Goal: Use online tool/utility: Utilize a website feature to perform a specific function

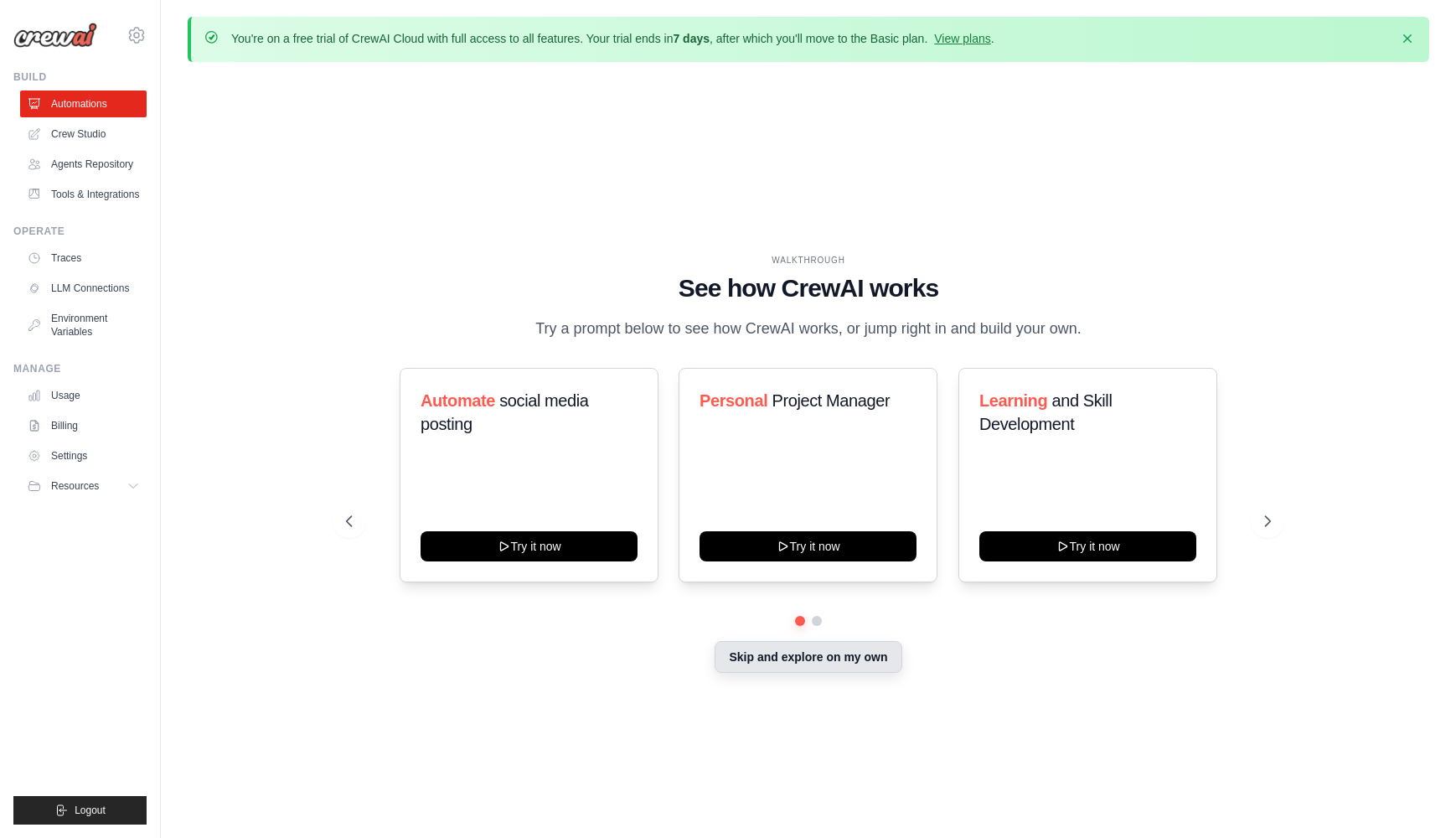
click at [821, 656] on button "Skip and explore on my own" at bounding box center [808, 657] width 187 height 32
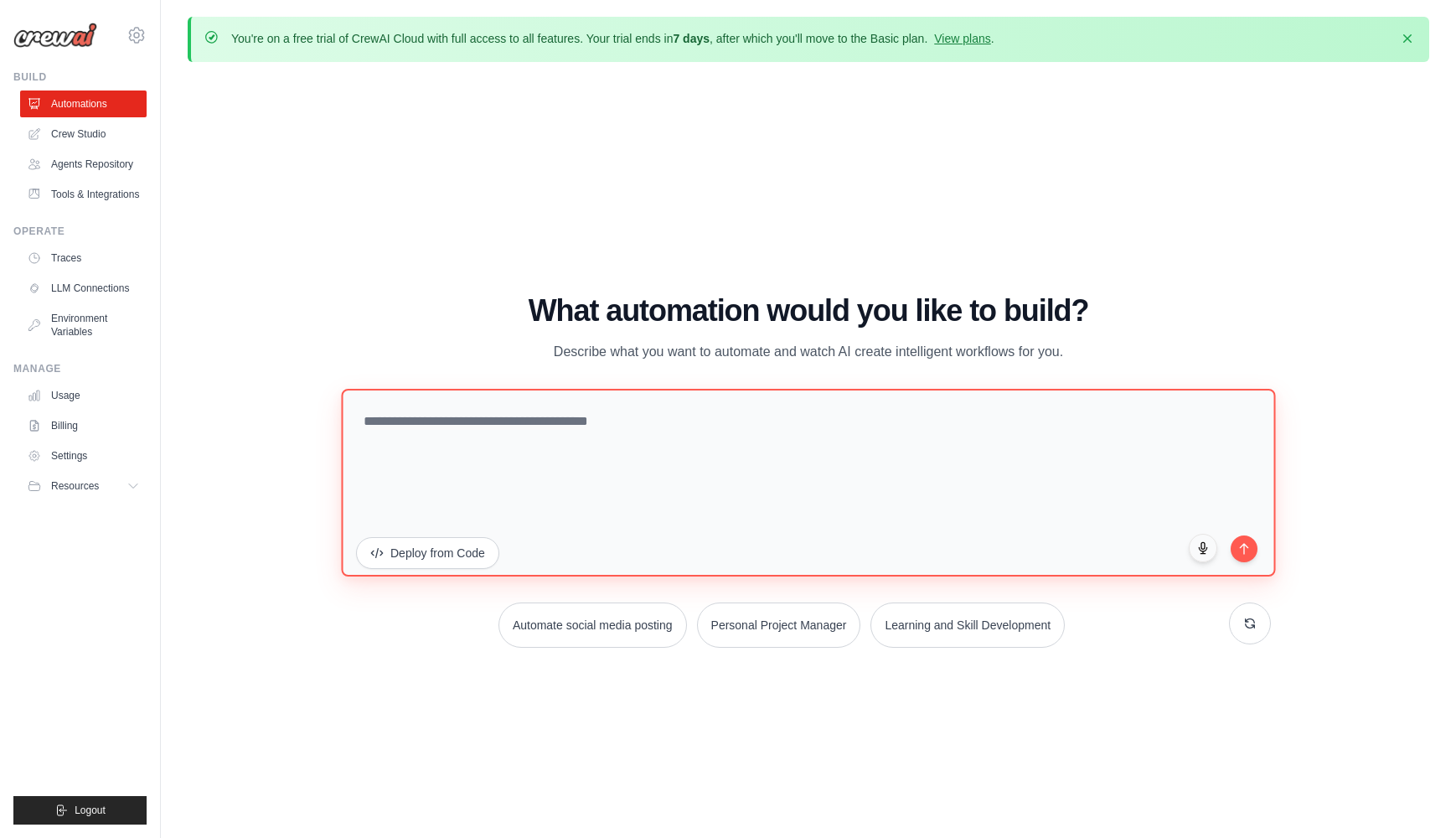
click at [526, 443] on textarea at bounding box center [808, 483] width 934 height 188
click at [903, 424] on textarea "**********" at bounding box center [808, 483] width 934 height 188
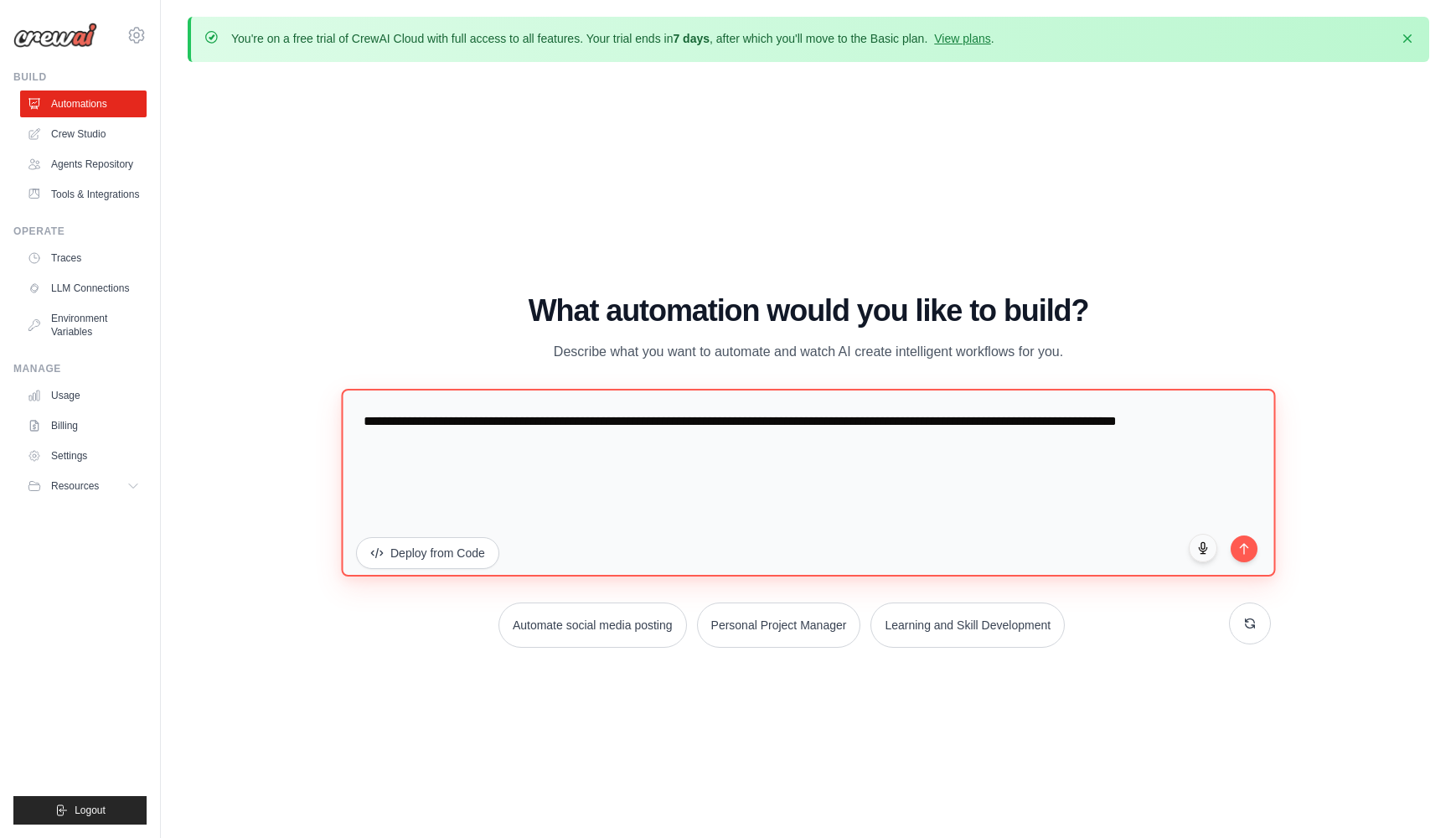
click at [404, 438] on textarea "**********" at bounding box center [808, 483] width 934 height 188
click at [419, 440] on textarea "**********" at bounding box center [808, 483] width 934 height 188
type textarea "**********"
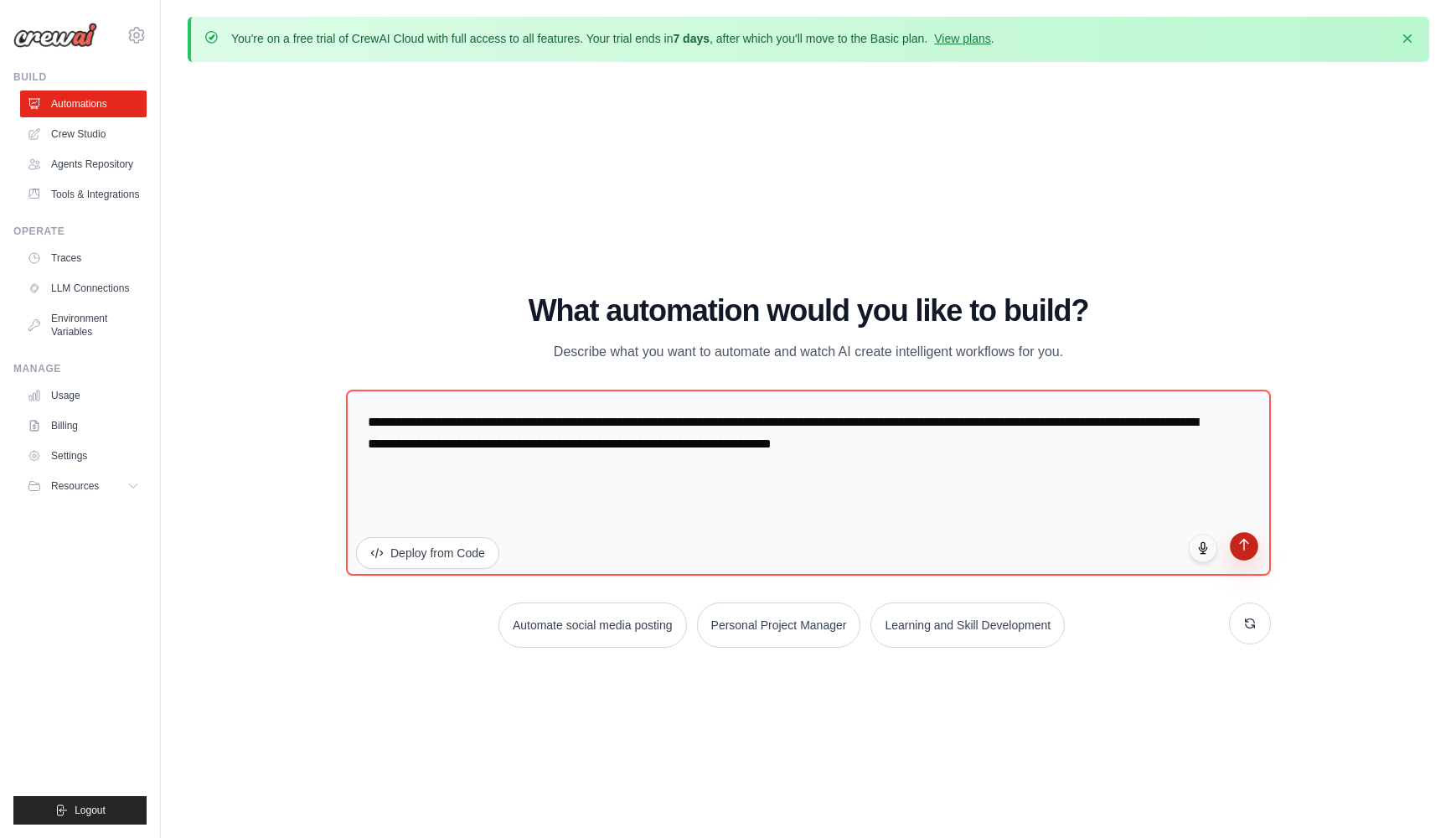
click at [1236, 544] on button "submit" at bounding box center [1245, 547] width 29 height 29
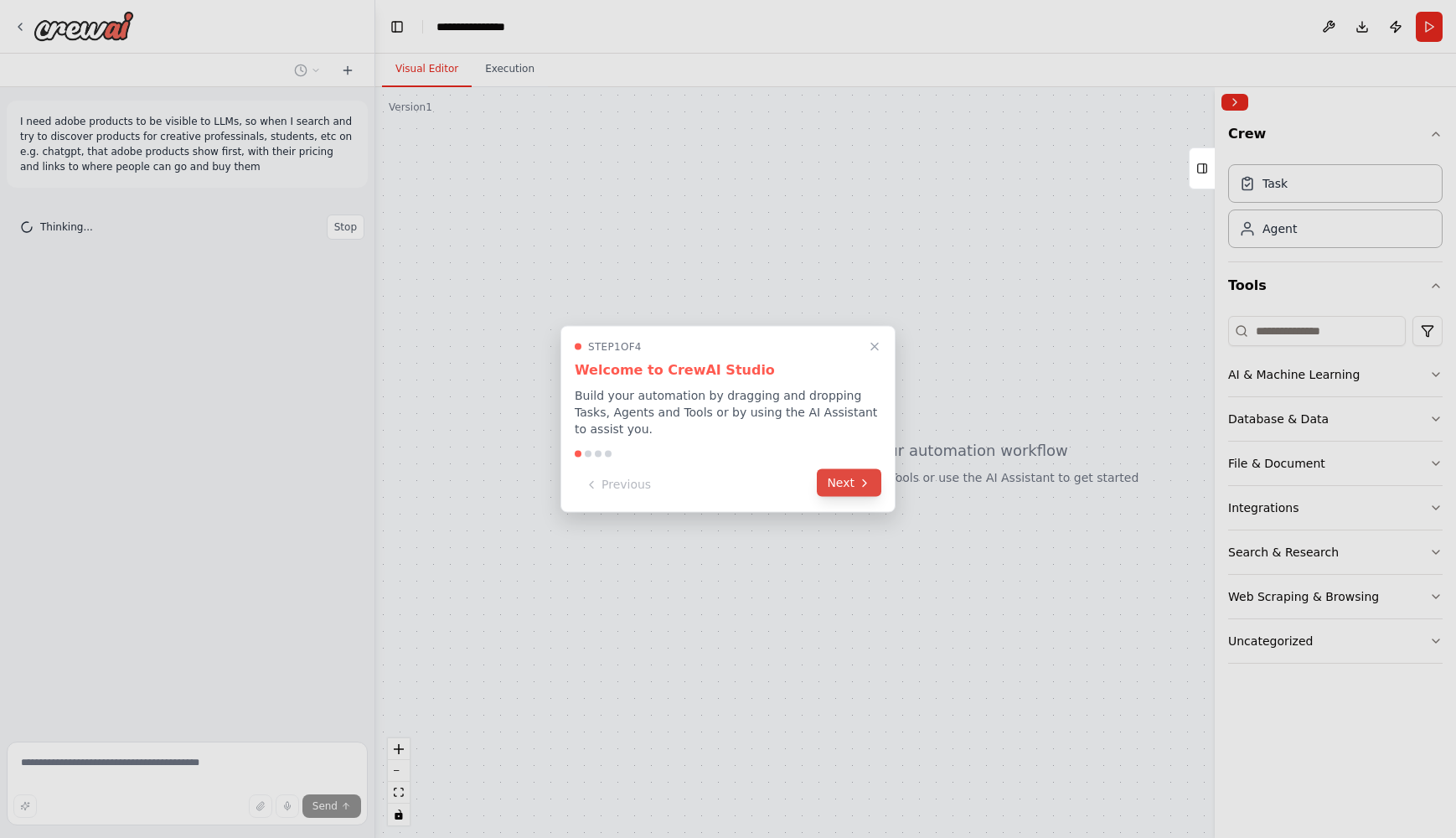
click at [835, 478] on button "Next" at bounding box center [849, 483] width 65 height 28
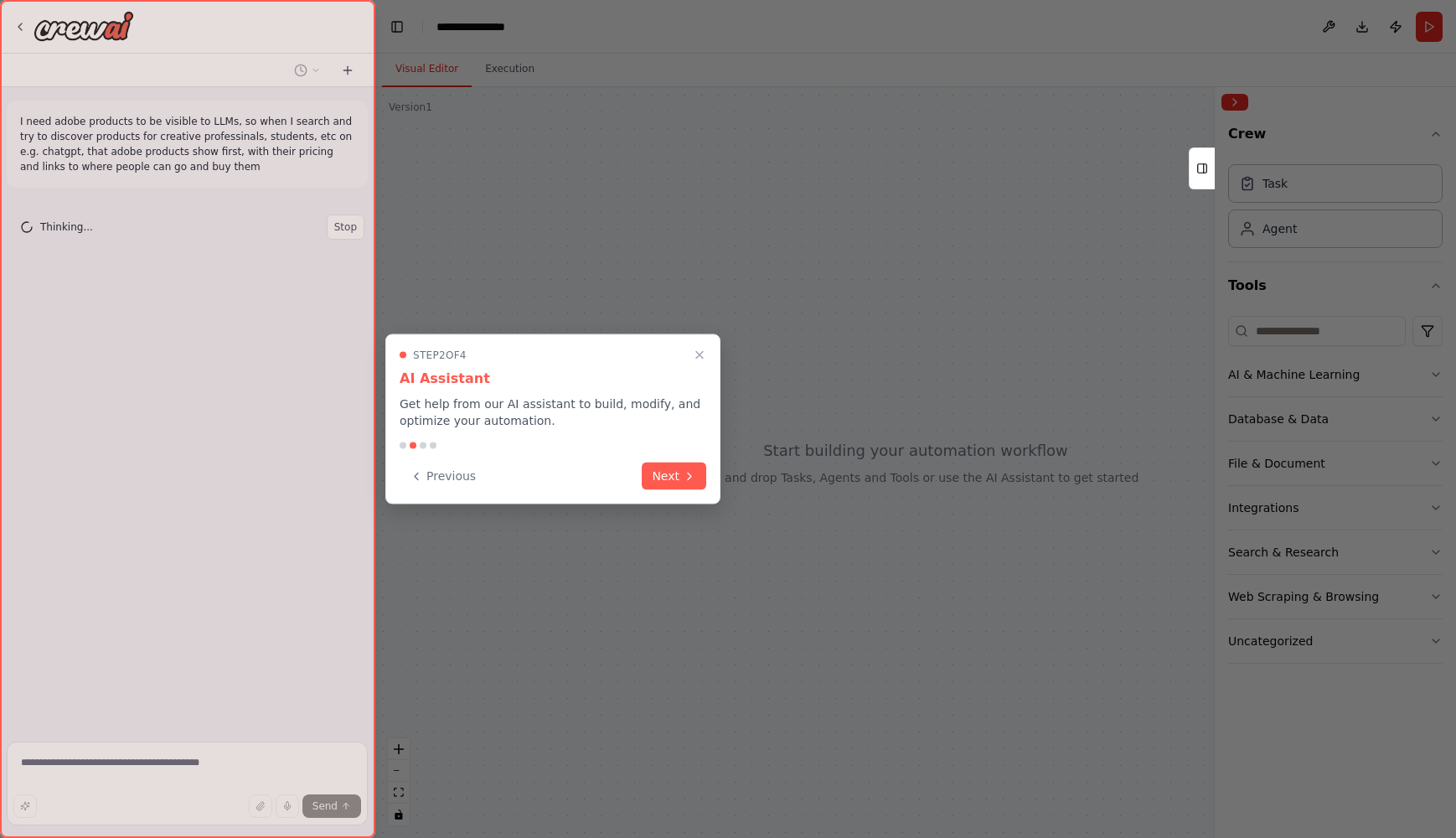
click at [670, 492] on div "Step 2 of 4 AI Assistant Get help from our AI assistant to build, modify, and o…" at bounding box center [553, 419] width 335 height 170
click at [667, 485] on button "Next" at bounding box center [674, 474] width 65 height 28
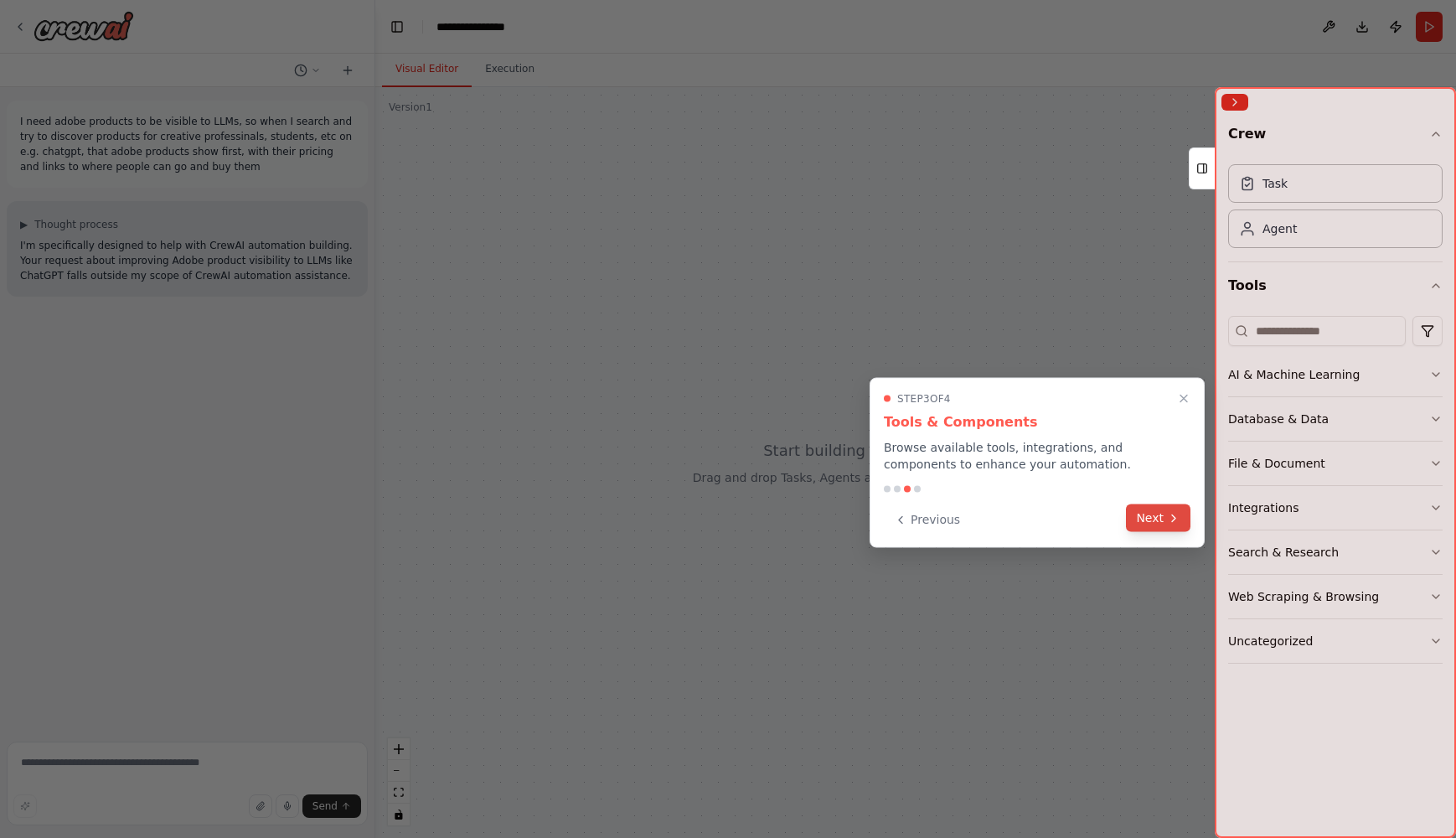
click at [1161, 511] on button "Next" at bounding box center [1158, 518] width 65 height 28
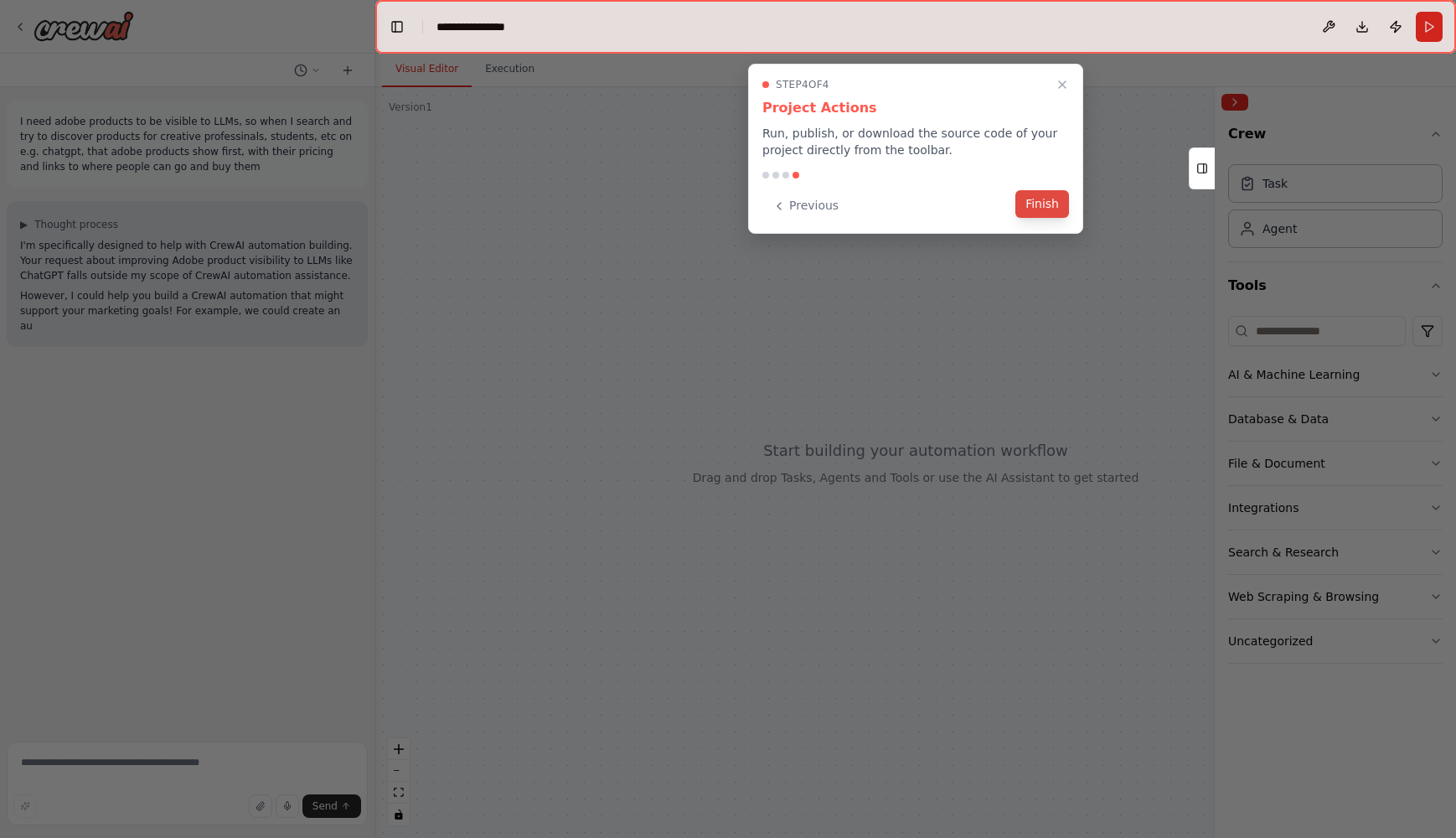
click at [1044, 214] on button "Finish" at bounding box center [1043, 204] width 54 height 28
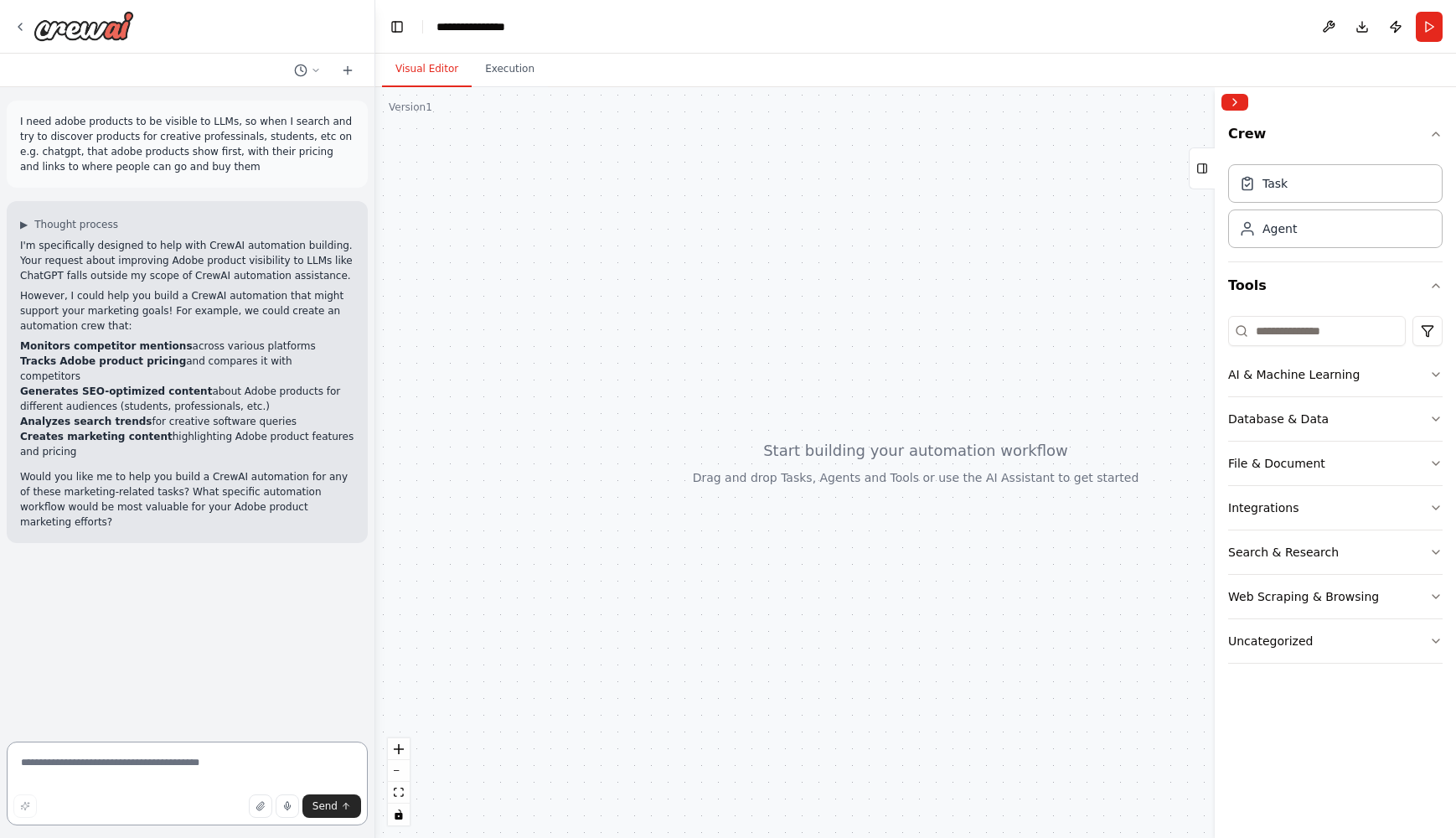
click at [118, 761] on textarea at bounding box center [187, 783] width 361 height 83
click at [205, 779] on textarea "**********" at bounding box center [187, 783] width 361 height 83
type textarea "**********"
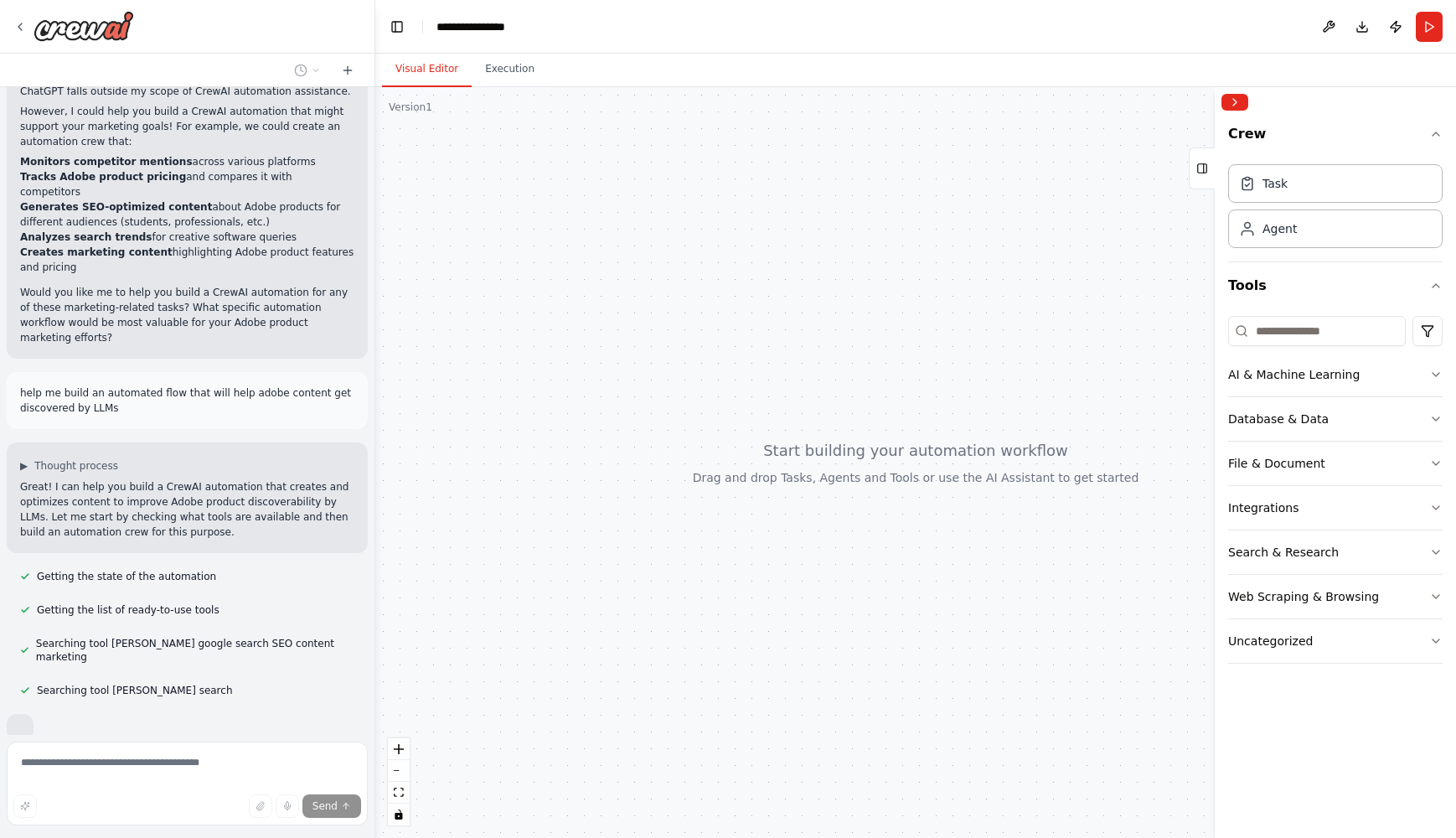
scroll to position [225, 0]
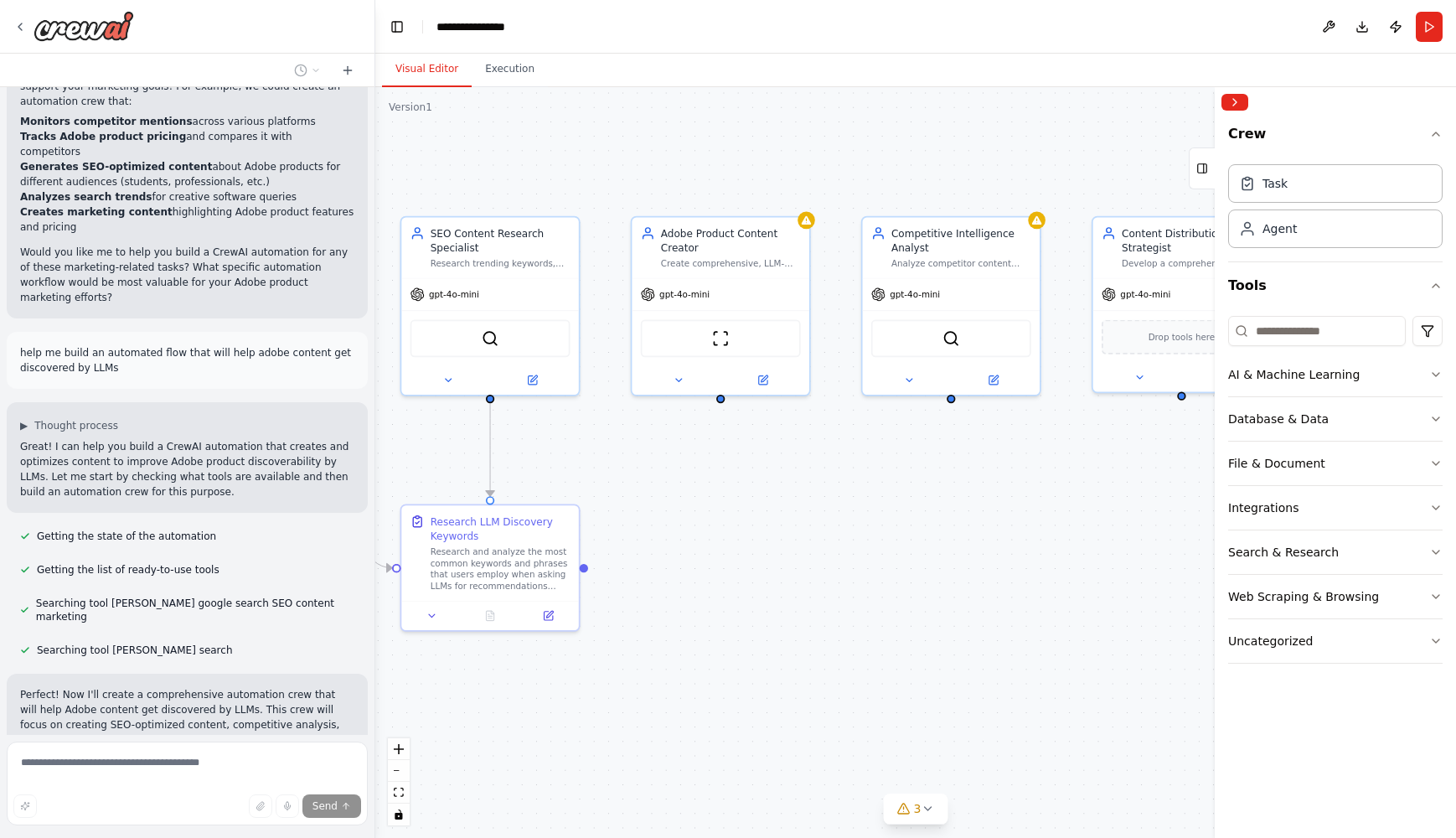
drag, startPoint x: 1023, startPoint y: 558, endPoint x: 744, endPoint y: 531, distance: 280.3
click at [744, 531] on div ".deletable-edge-delete-btn { width: 20px; height: 20px; border: 0px solid #ffff…" at bounding box center [915, 462] width 1080 height 750
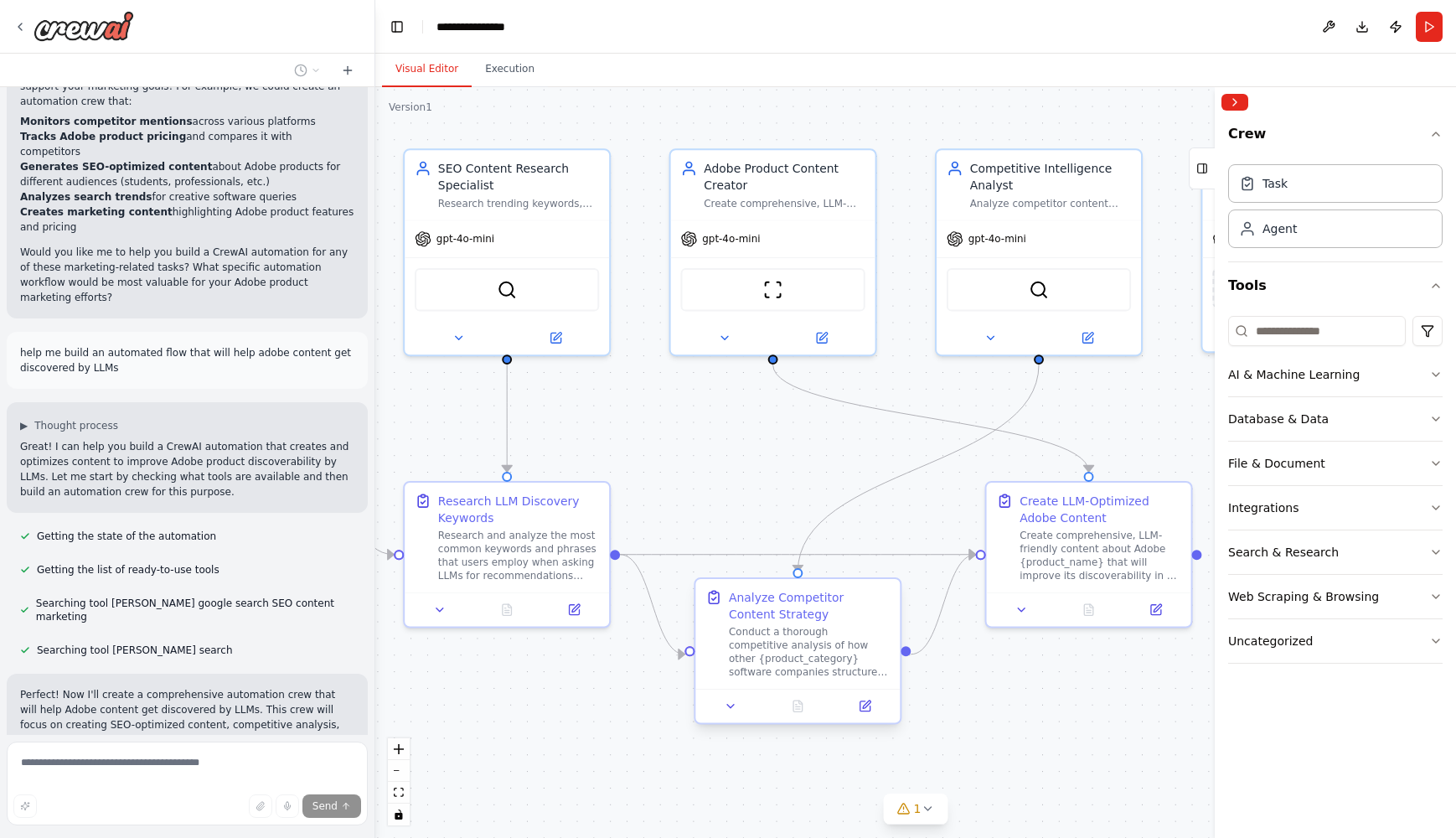
drag, startPoint x: 685, startPoint y: 672, endPoint x: 787, endPoint y: 696, distance: 104.8
click at [787, 696] on div ".deletable-edge-delete-btn { width: 20px; height: 20px; border: 0px solid #ffff…" at bounding box center [915, 462] width 1080 height 750
click at [820, 750] on div ".deletable-edge-delete-btn { width: 20px; height: 20px; border: 0px solid #ffff…" at bounding box center [915, 462] width 1080 height 750
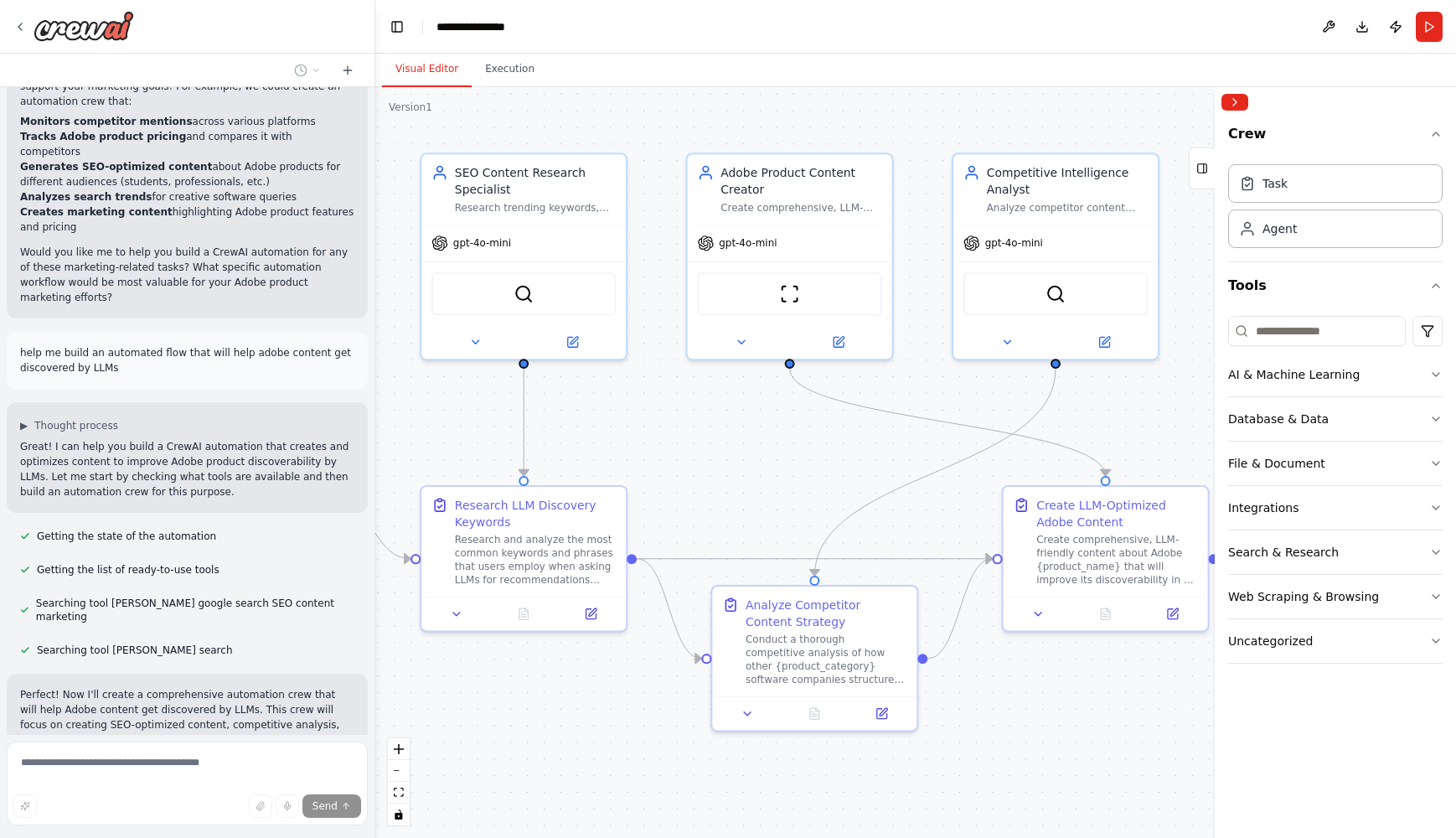
drag, startPoint x: 1018, startPoint y: 686, endPoint x: 1035, endPoint y: 690, distance: 17.5
click at [1035, 690] on div ".deletable-edge-delete-btn { width: 20px; height: 20px; border: 0px solid #ffff…" at bounding box center [915, 462] width 1080 height 750
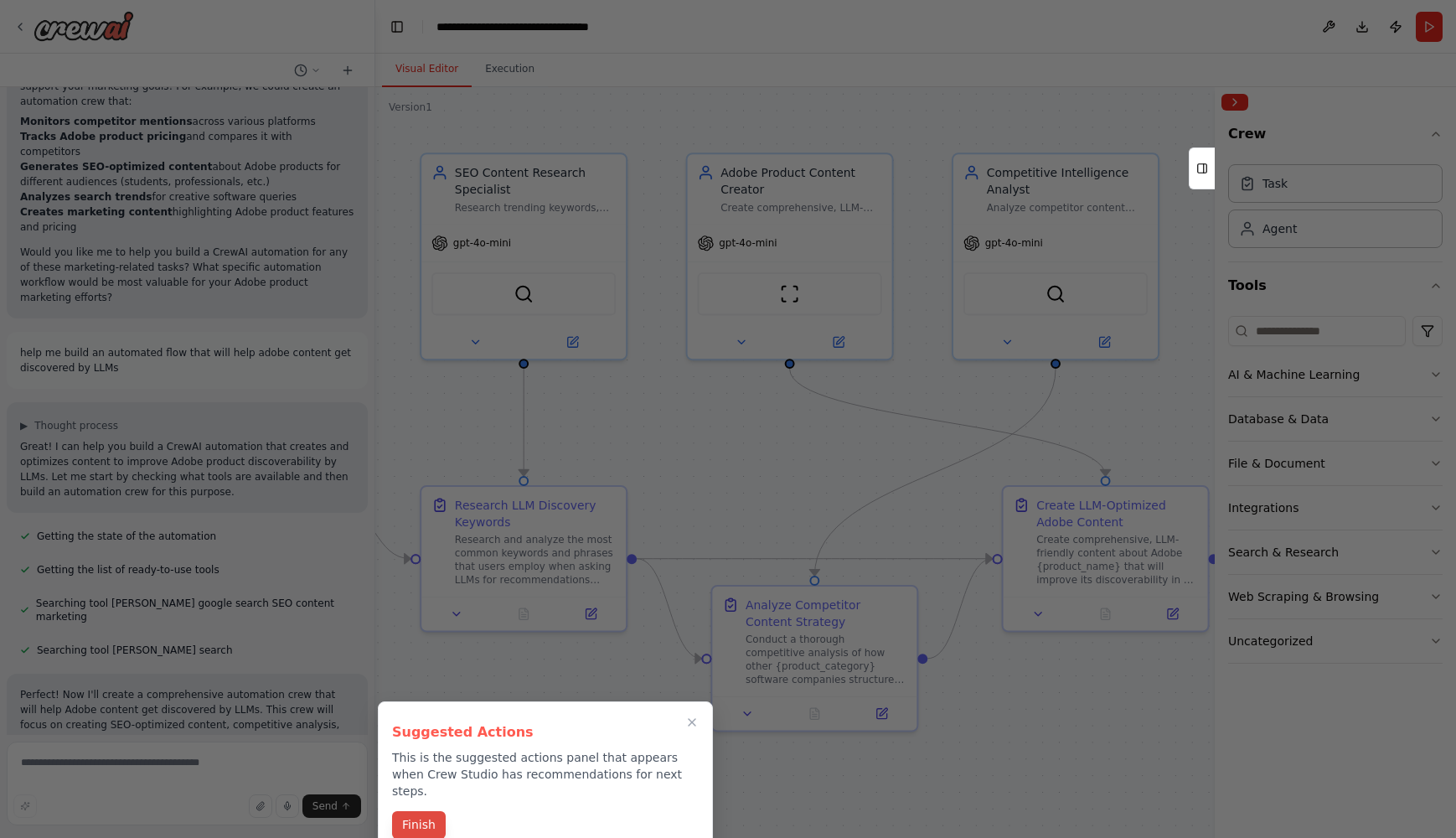
click at [409, 811] on button "Finish" at bounding box center [419, 825] width 54 height 28
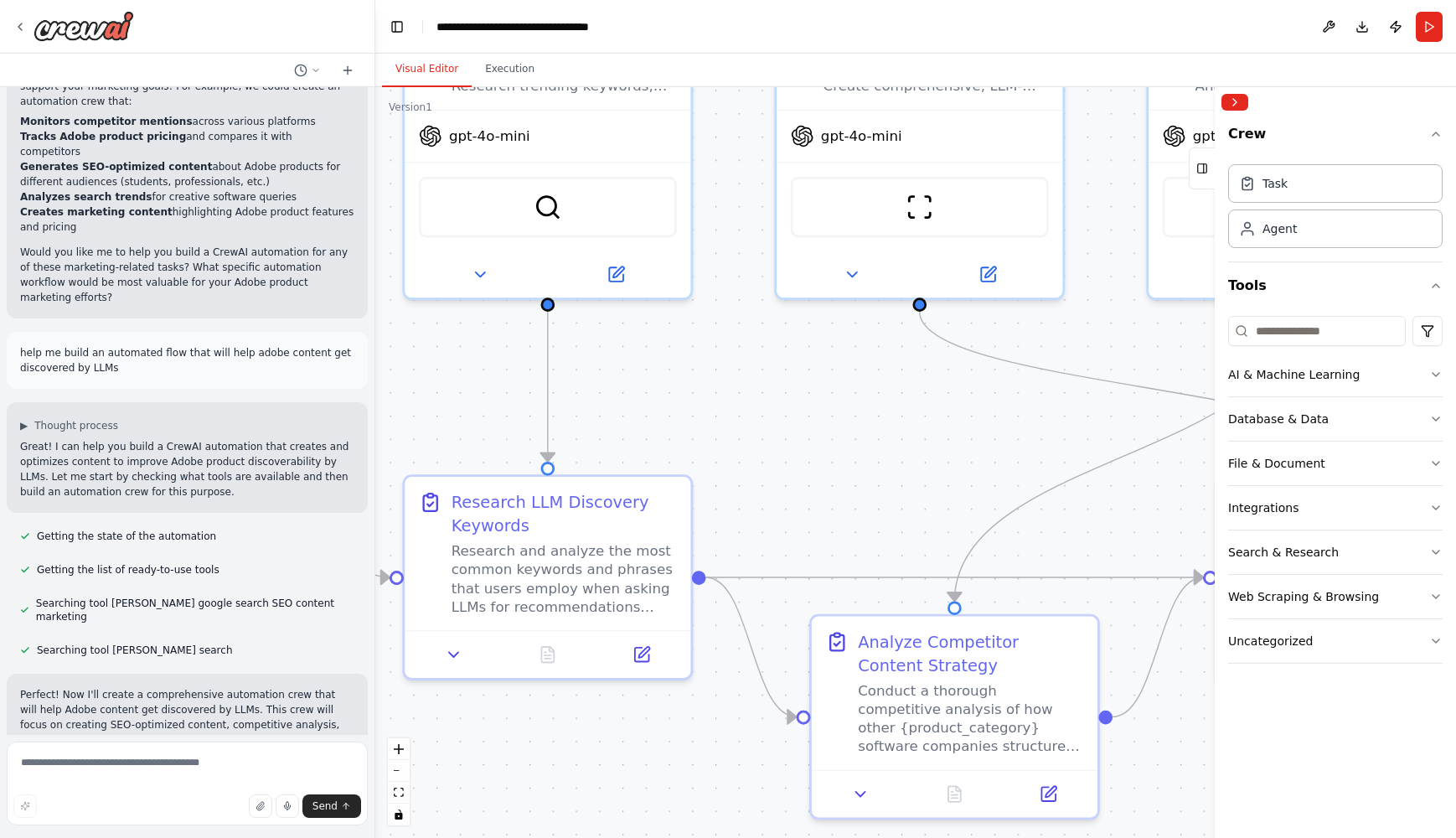
drag, startPoint x: 713, startPoint y: 498, endPoint x: 927, endPoint y: 484, distance: 214.5
click at [927, 484] on div ".deletable-edge-delete-btn { width: 20px; height: 20px; border: 0px solid #ffff…" at bounding box center [915, 462] width 1080 height 750
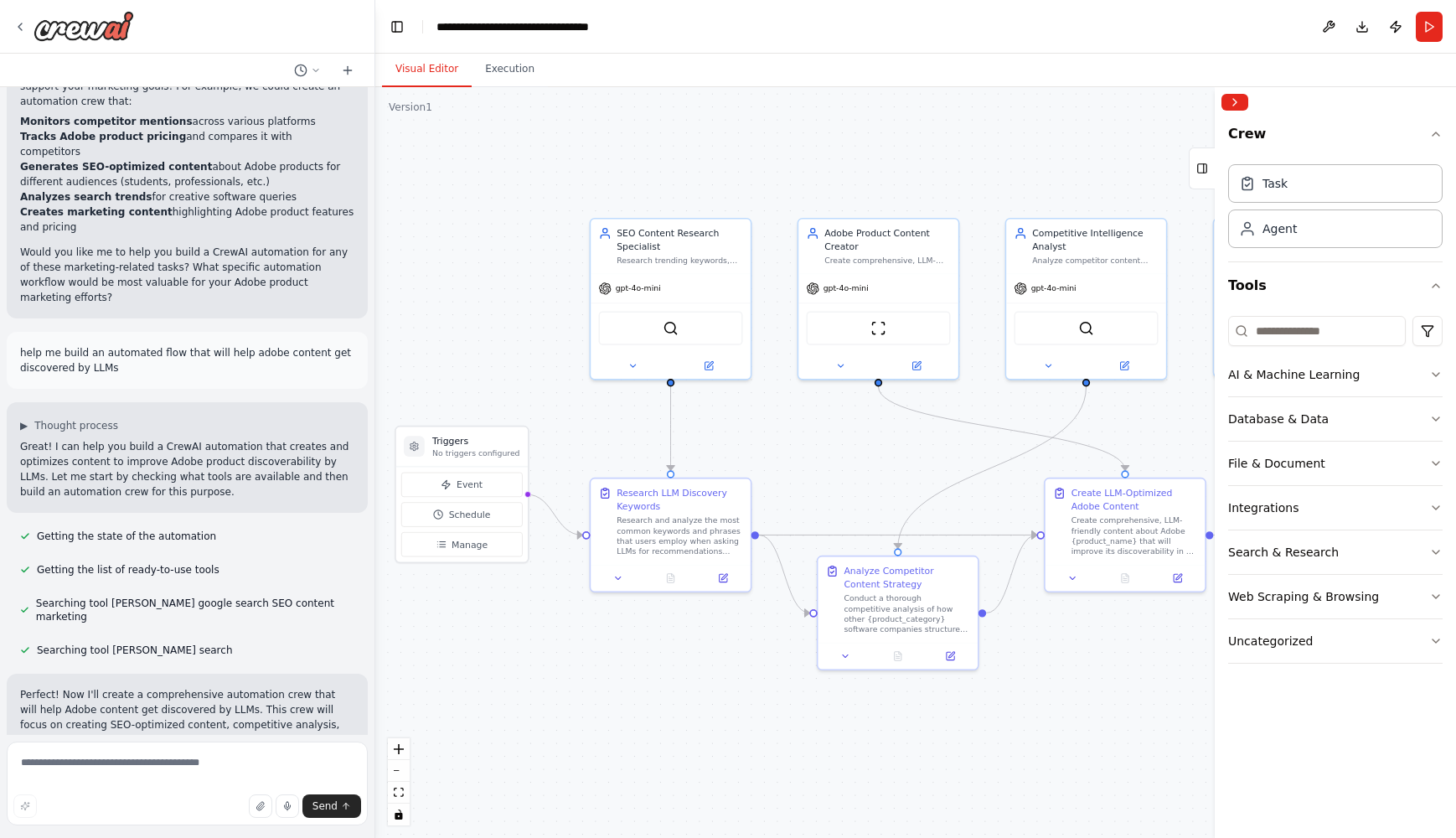
drag, startPoint x: 935, startPoint y: 442, endPoint x: 837, endPoint y: 437, distance: 98.1
click at [837, 437] on div ".deletable-edge-delete-btn { width: 20px; height: 20px; border: 0px solid #ffff…" at bounding box center [915, 462] width 1080 height 750
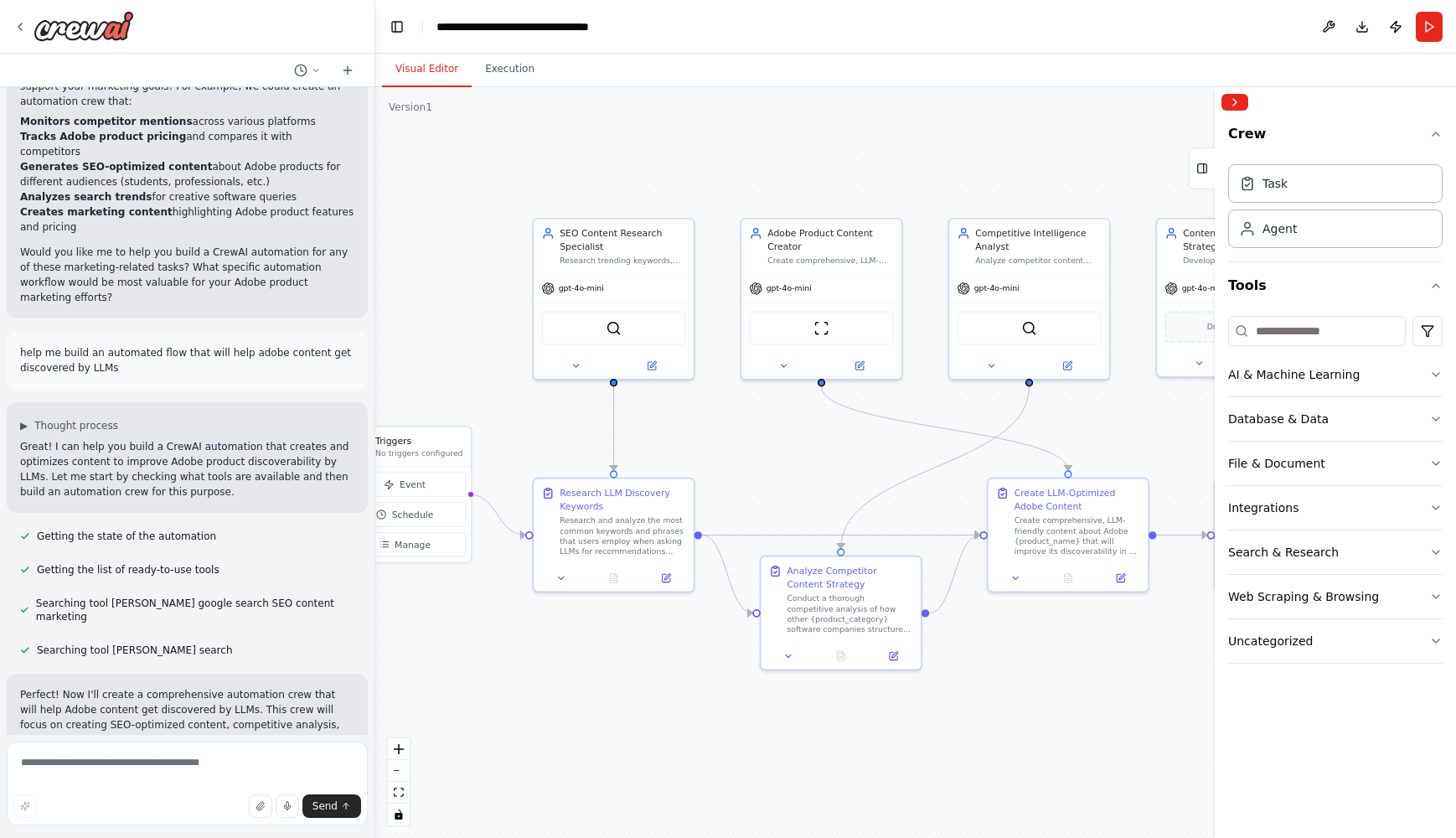
drag, startPoint x: 867, startPoint y: 472, endPoint x: 806, endPoint y: 472, distance: 61.0
click at [806, 472] on div ".deletable-edge-delete-btn { width: 20px; height: 20px; border: 0px solid #ffff…" at bounding box center [915, 462] width 1080 height 750
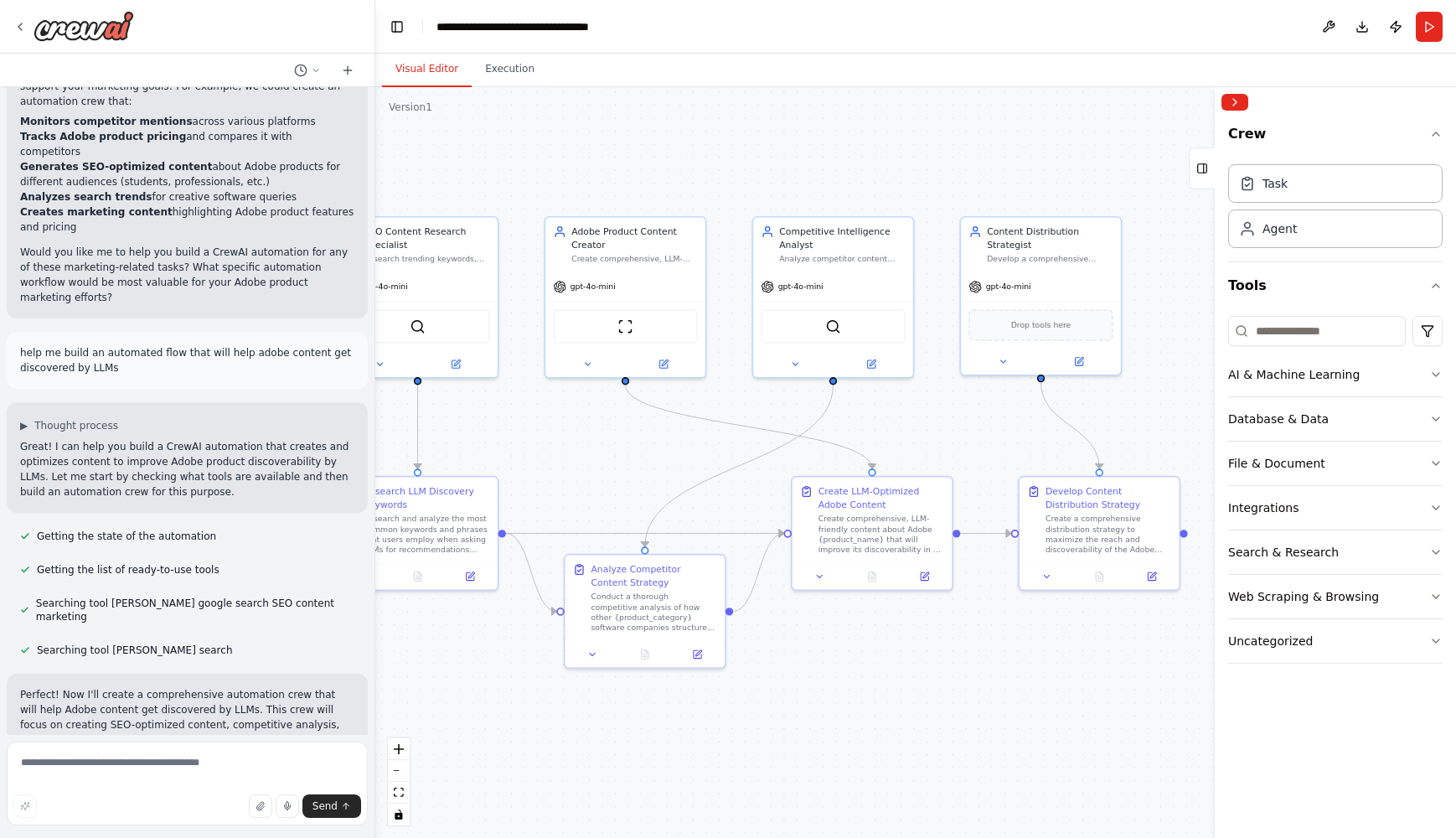
drag, startPoint x: 1117, startPoint y: 423, endPoint x: 925, endPoint y: 421, distance: 192.0
click at [925, 421] on div ".deletable-edge-delete-btn { width: 20px; height: 20px; border: 0px solid #ffff…" at bounding box center [915, 462] width 1080 height 750
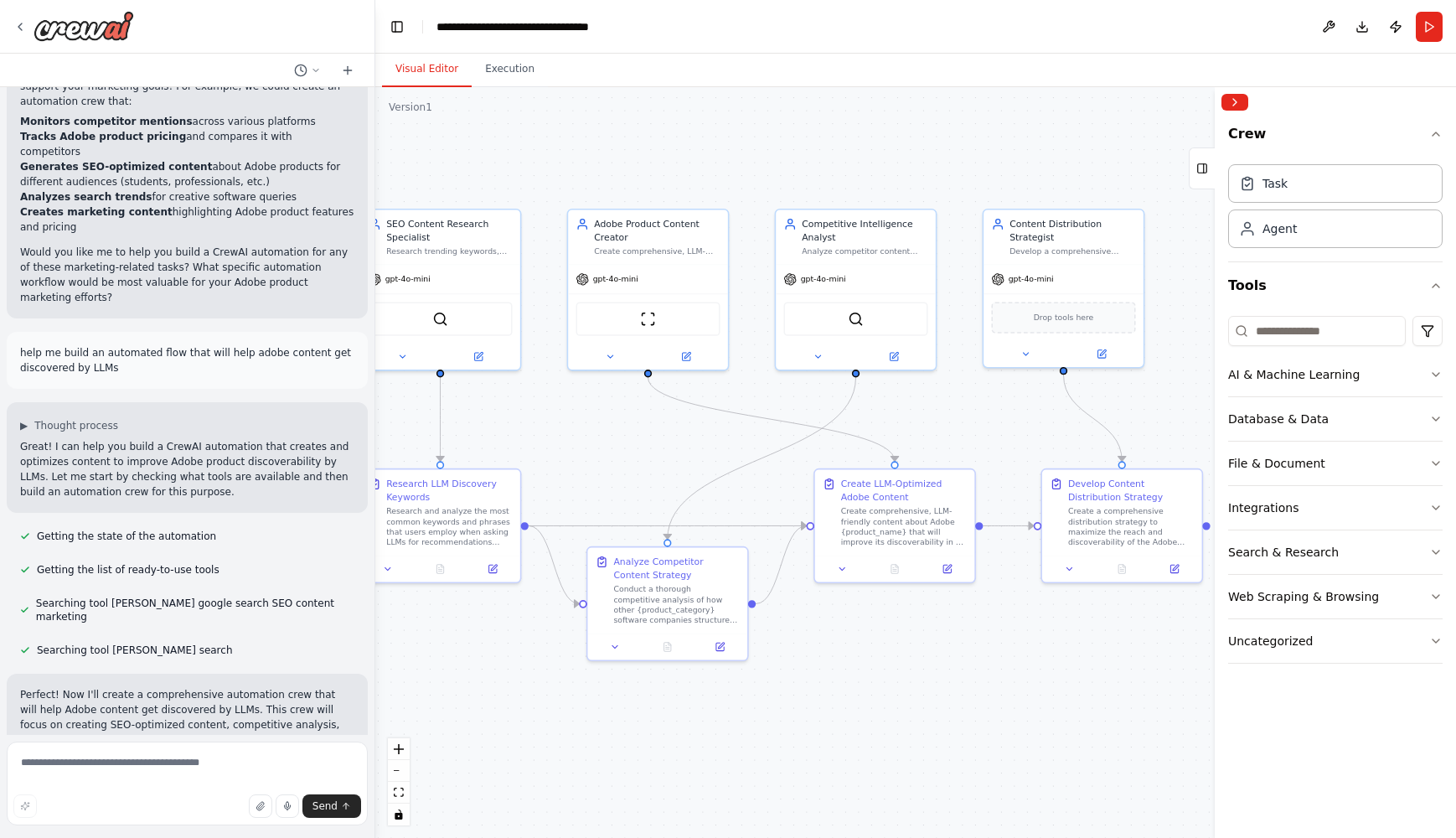
drag, startPoint x: 946, startPoint y: 698, endPoint x: 1032, endPoint y: 671, distance: 90.1
click at [1032, 671] on div ".deletable-edge-delete-btn { width: 20px; height: 20px; border: 0px solid #ffff…" at bounding box center [915, 462] width 1080 height 750
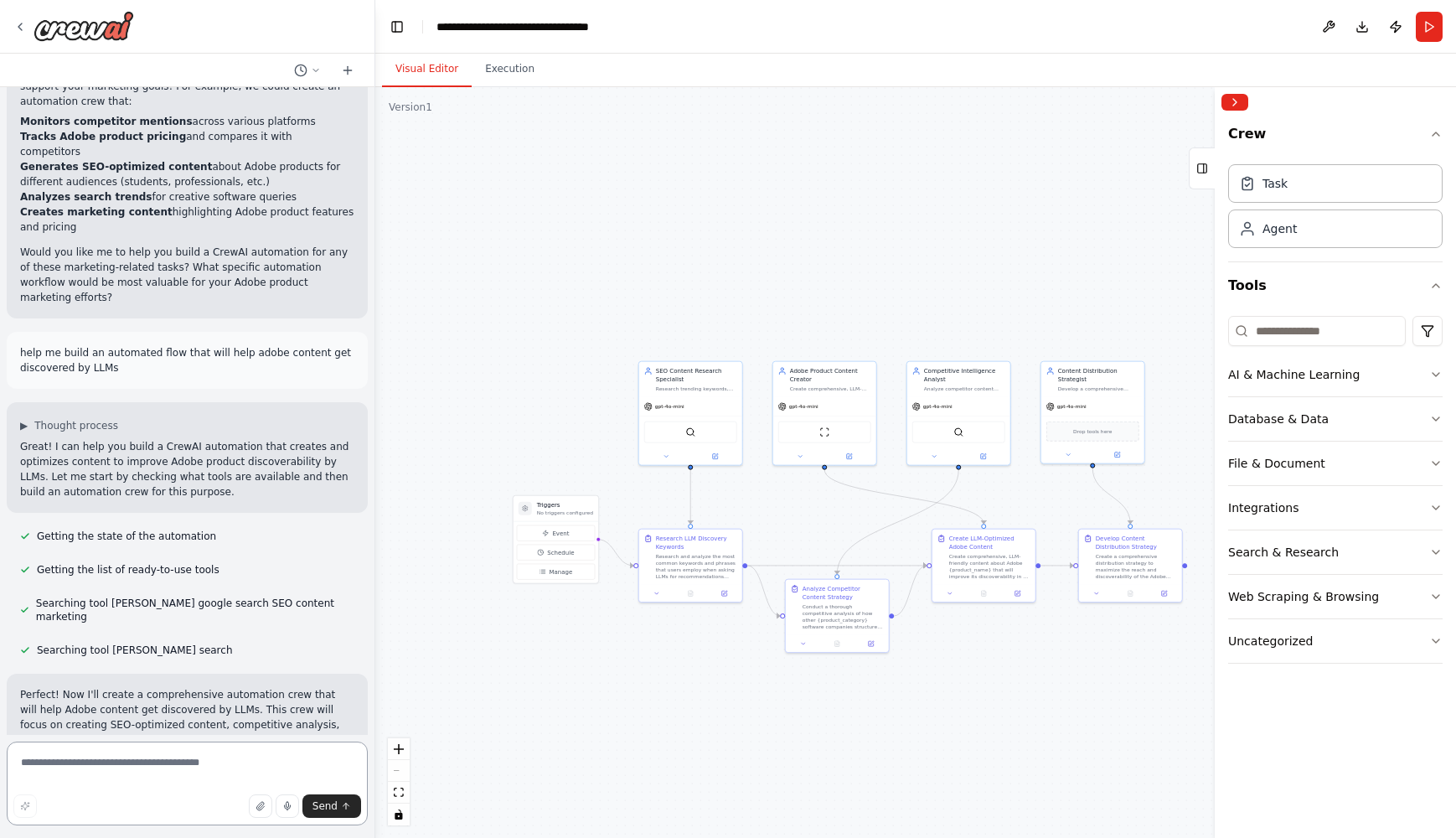
click at [191, 774] on textarea at bounding box center [187, 783] width 361 height 83
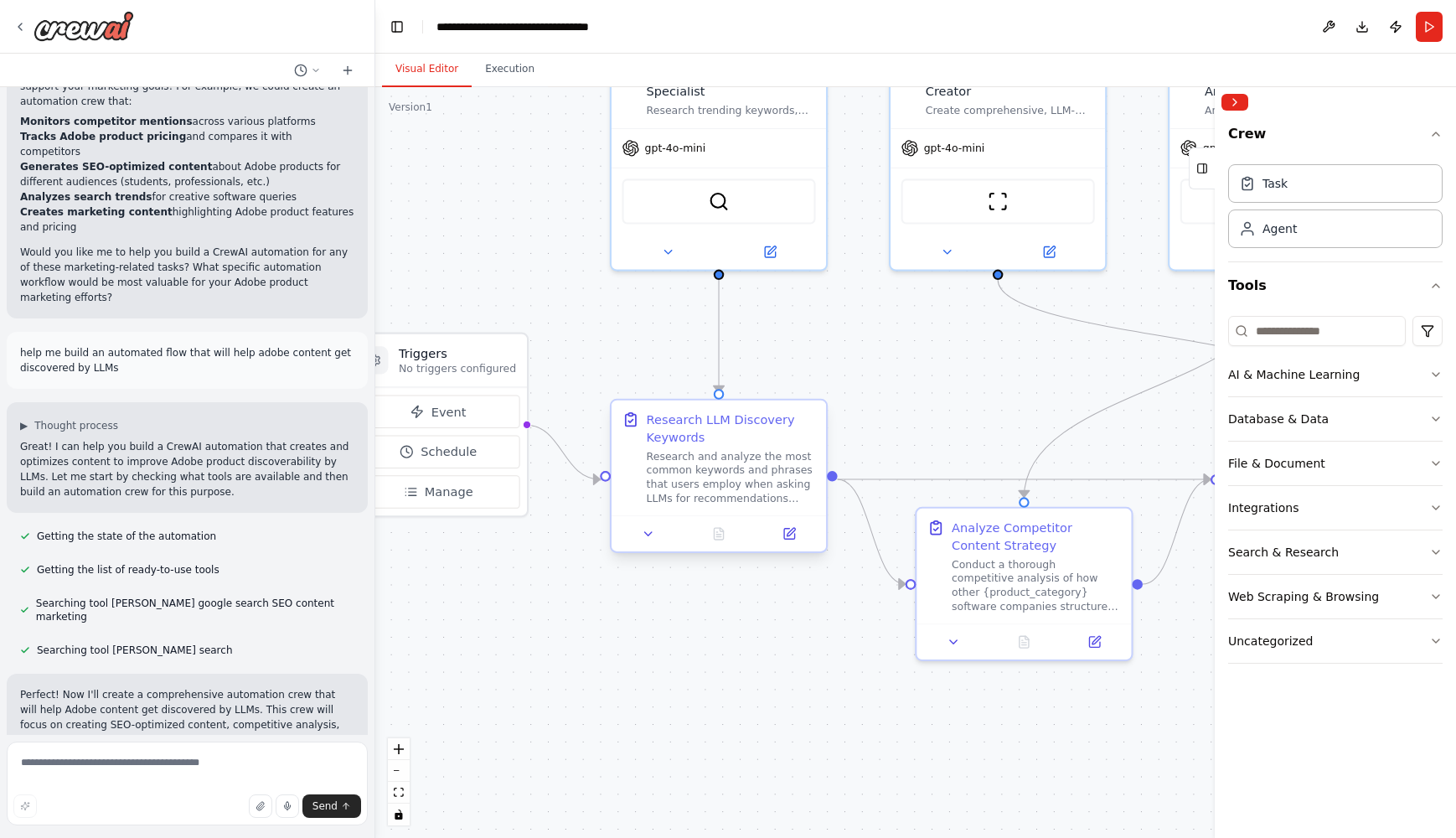
click at [760, 475] on div "Research and analyze the most common keywords and phrases that users employ whe…" at bounding box center [731, 477] width 169 height 56
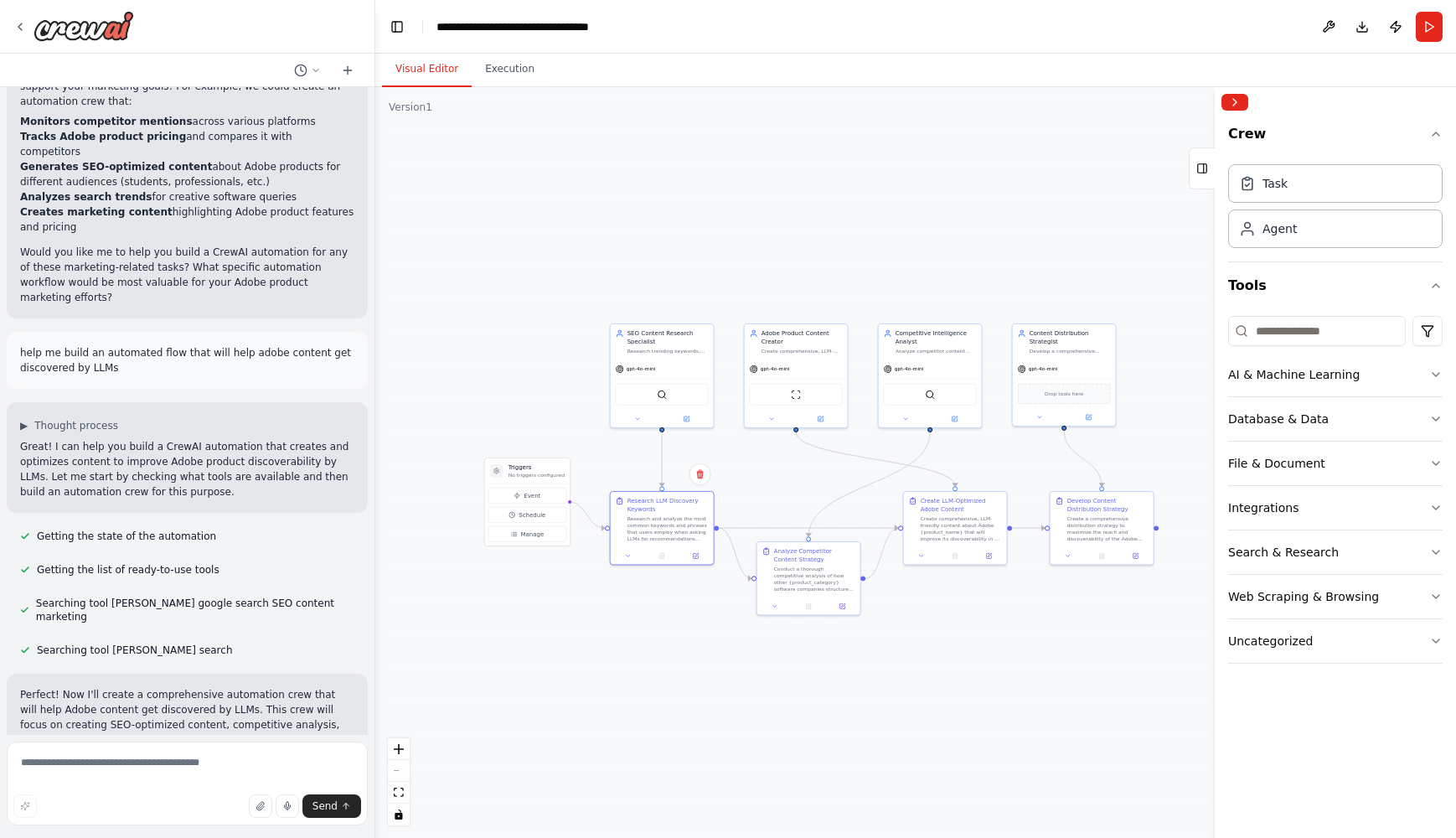
drag, startPoint x: 731, startPoint y: 312, endPoint x: 573, endPoint y: 248, distance: 170.5
click at [573, 248] on div ".deletable-edge-delete-btn { width: 20px; height: 20px; border: 0px solid #ffff…" at bounding box center [915, 462] width 1080 height 750
click at [157, 771] on textarea at bounding box center [187, 783] width 361 height 83
click at [473, 656] on div ".deletable-edge-delete-btn { width: 20px; height: 20px; border: 0px solid #ffff…" at bounding box center [915, 462] width 1080 height 750
click at [1389, 499] on button "Integrations" at bounding box center [1336, 508] width 215 height 44
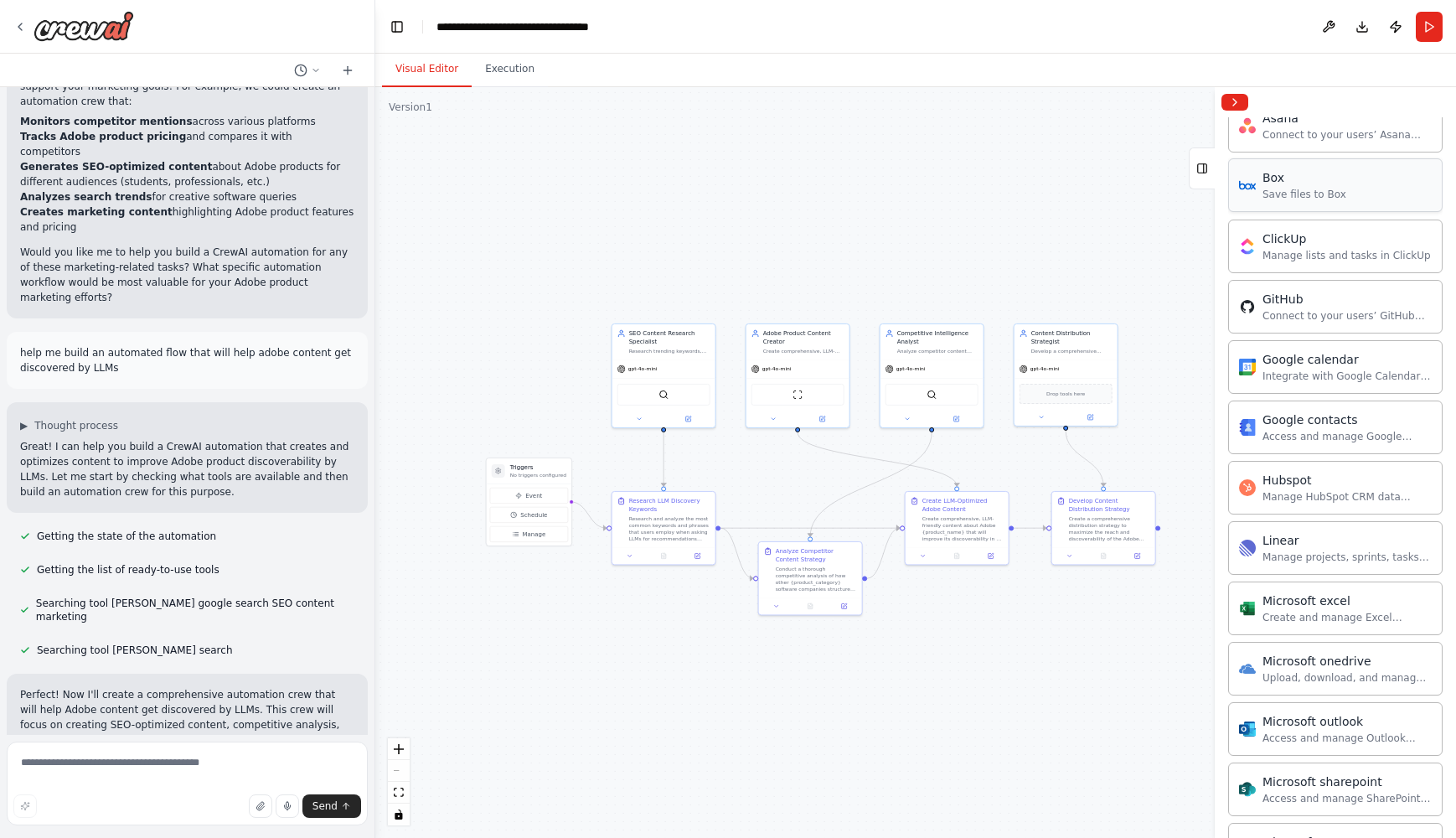
scroll to position [133, 0]
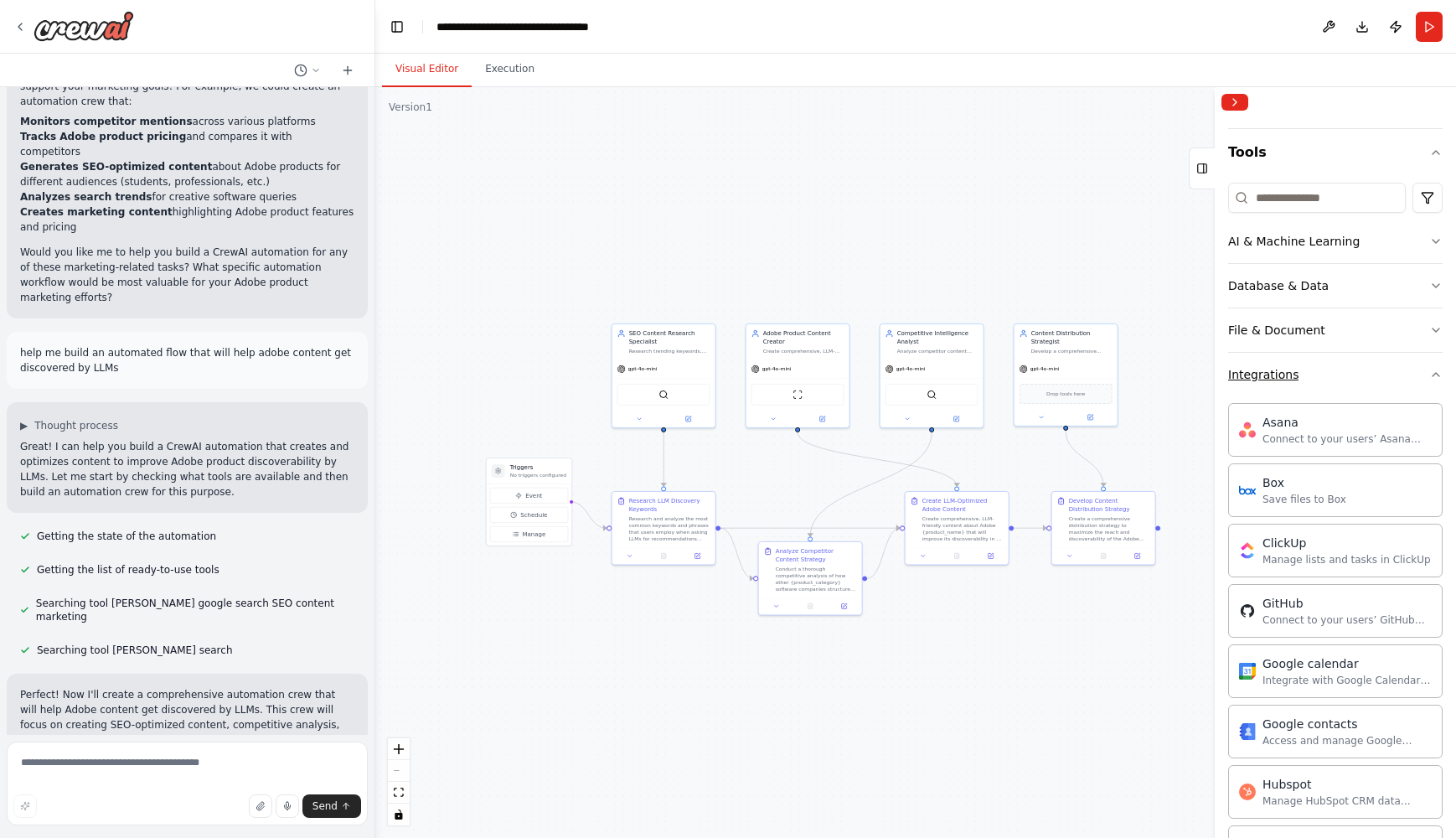
click at [1421, 374] on button "Integrations" at bounding box center [1336, 375] width 215 height 44
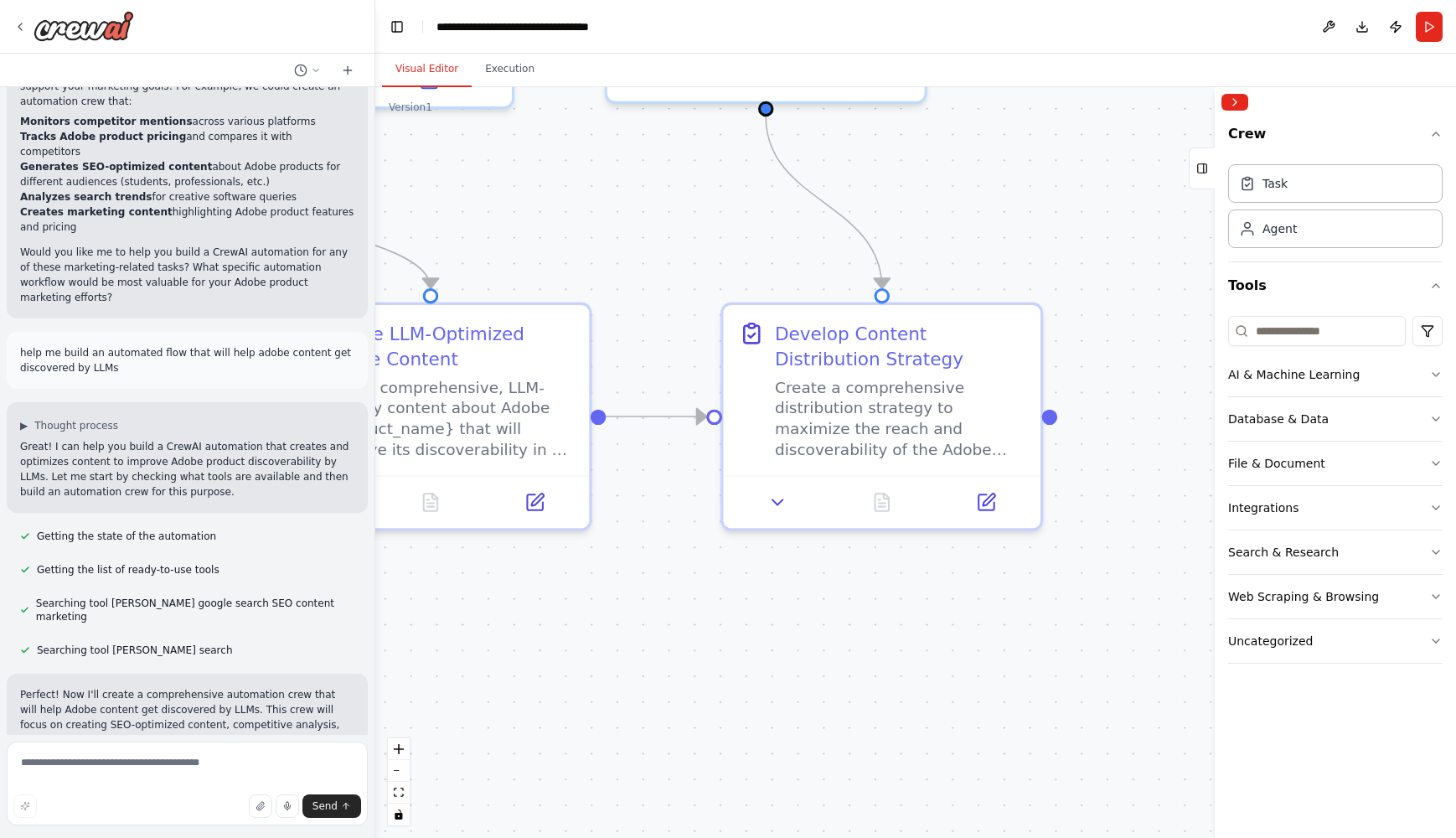
drag, startPoint x: 1100, startPoint y: 638, endPoint x: 865, endPoint y: 782, distance: 275.6
click at [865, 782] on div ".deletable-edge-delete-btn { width: 20px; height: 20px; border: 0px solid #ffff…" at bounding box center [915, 462] width 1080 height 750
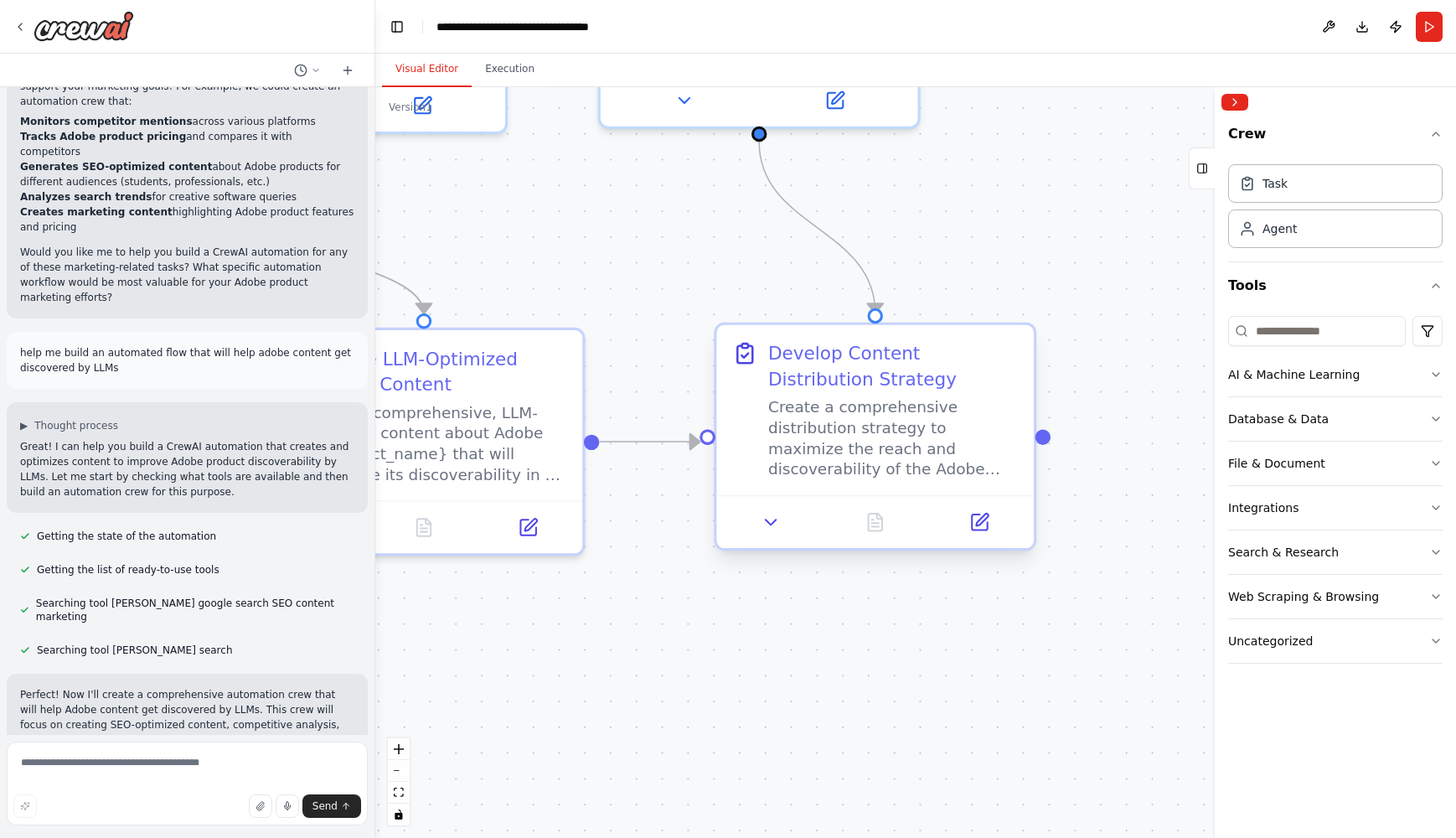
click at [850, 443] on div "Create a comprehensive distribution strategy to maximize the reach and discover…" at bounding box center [893, 439] width 250 height 83
click at [915, 440] on div "Create a comprehensive distribution strategy to maximize the reach and discover…" at bounding box center [893, 439] width 250 height 83
click at [986, 522] on icon at bounding box center [979, 522] width 15 height 15
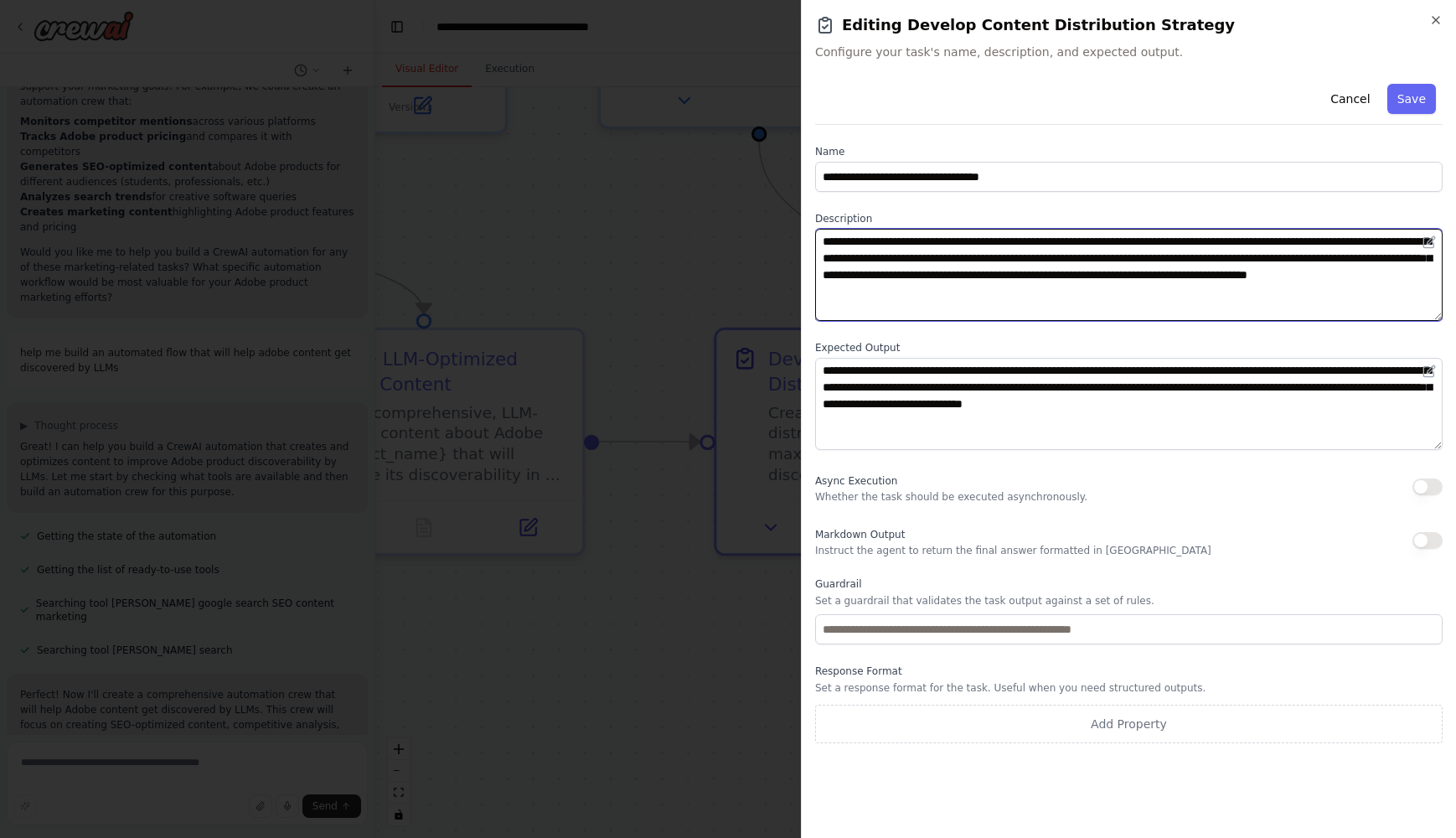
drag, startPoint x: 1024, startPoint y: 243, endPoint x: 1341, endPoint y: 302, distance: 322.4
click at [1341, 302] on textarea "**********" at bounding box center [1128, 275] width 627 height 92
click at [1363, 291] on textarea "**********" at bounding box center [1128, 275] width 627 height 92
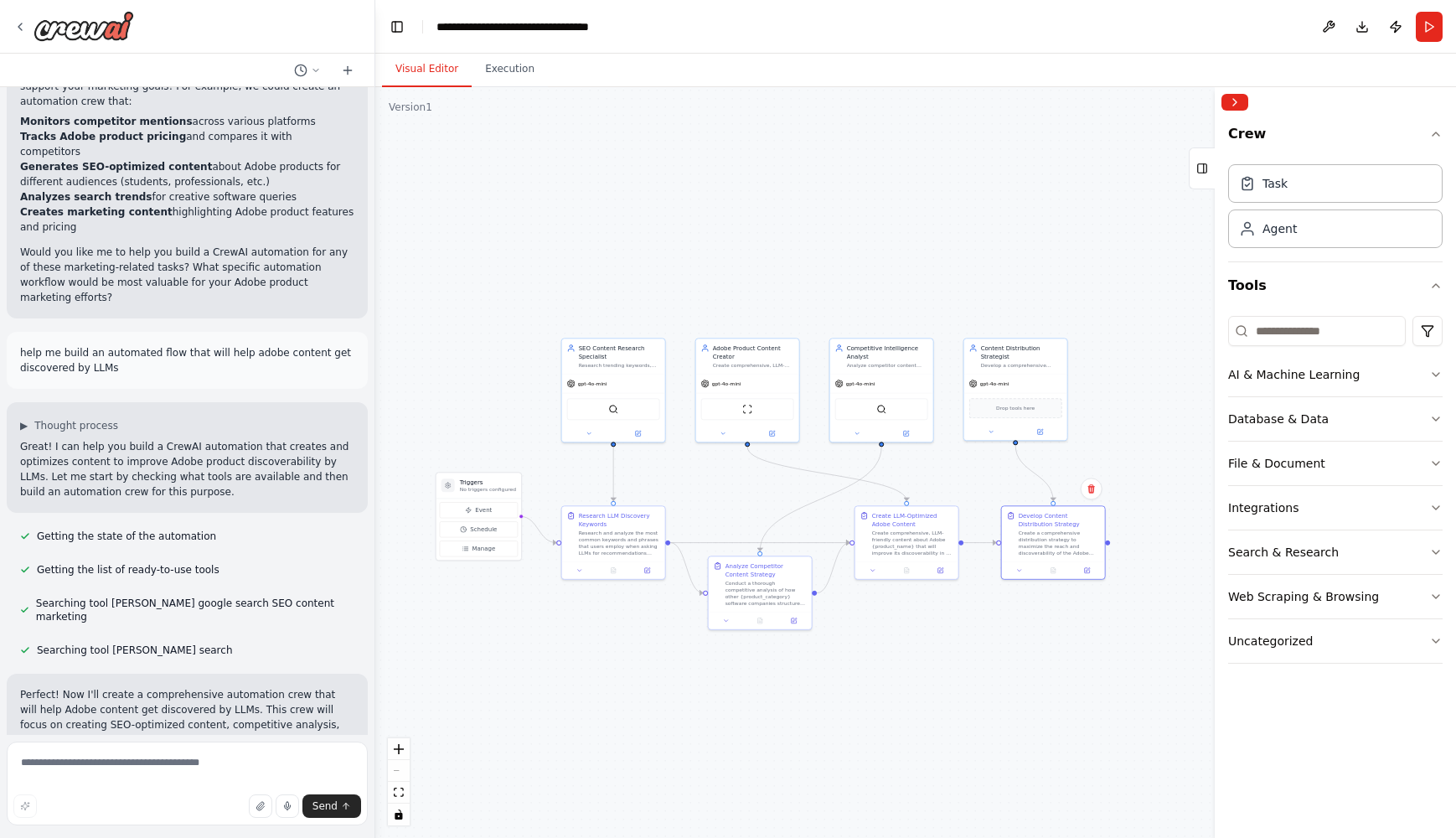
drag, startPoint x: 702, startPoint y: 724, endPoint x: 988, endPoint y: 622, distance: 303.6
click at [989, 622] on div ".deletable-edge-delete-btn { width: 20px; height: 20px; border: 0px solid #ffff…" at bounding box center [915, 462] width 1080 height 750
